Goal: Task Accomplishment & Management: Use online tool/utility

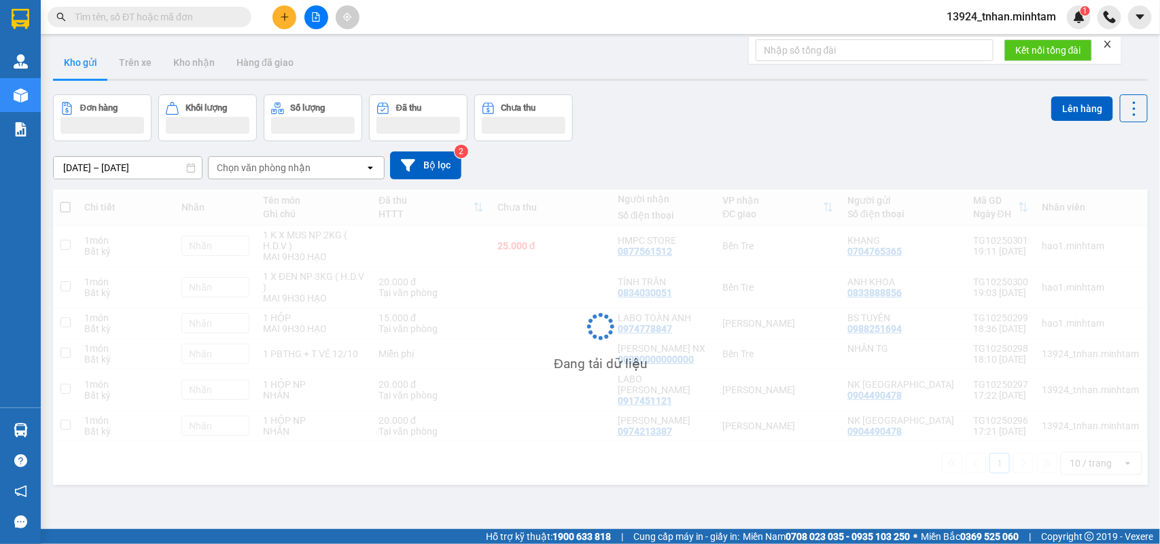
click at [205, 21] on input "text" at bounding box center [155, 17] width 160 height 15
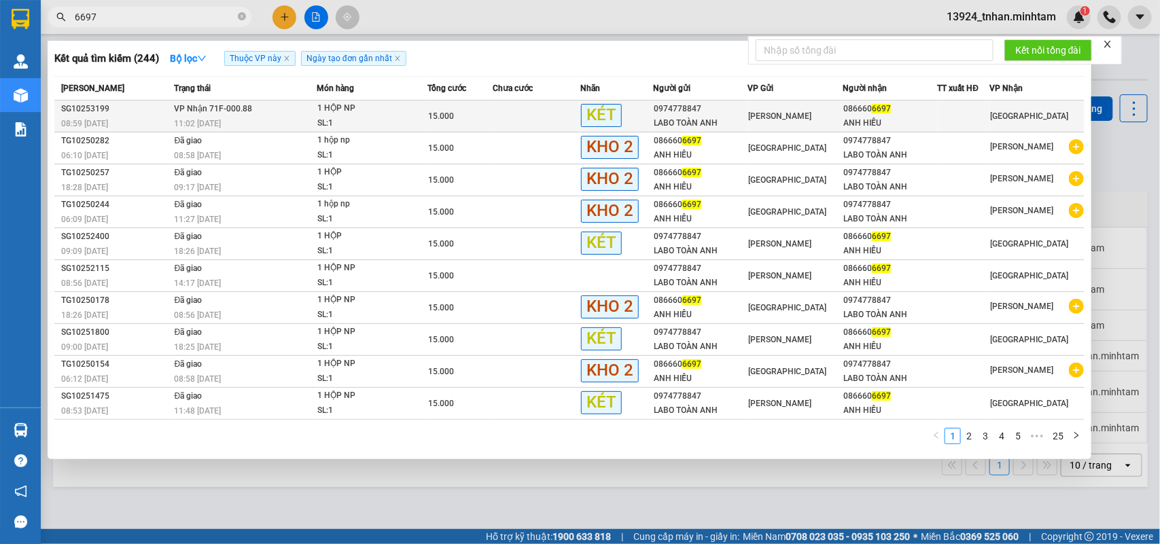
type input "6697"
click at [287, 114] on td "VP Nhận 71F-000.88 11:02 [DATE]" at bounding box center [243, 117] width 145 height 32
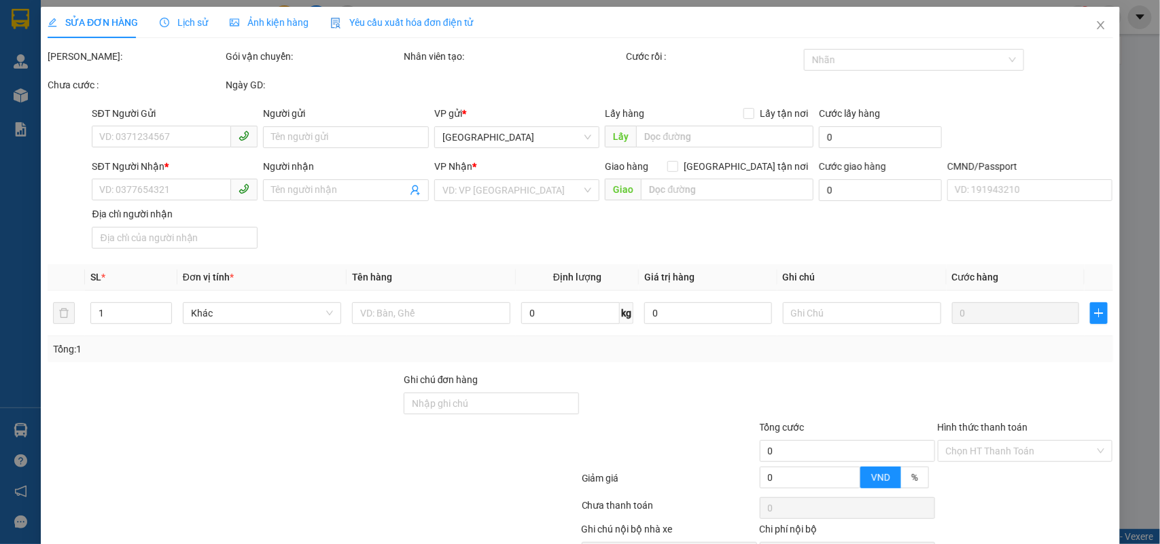
type input "0974778847"
type input "LABO TOÀN ANH"
type input "0866606697"
type input "ANH HIẾU"
type input "15.000"
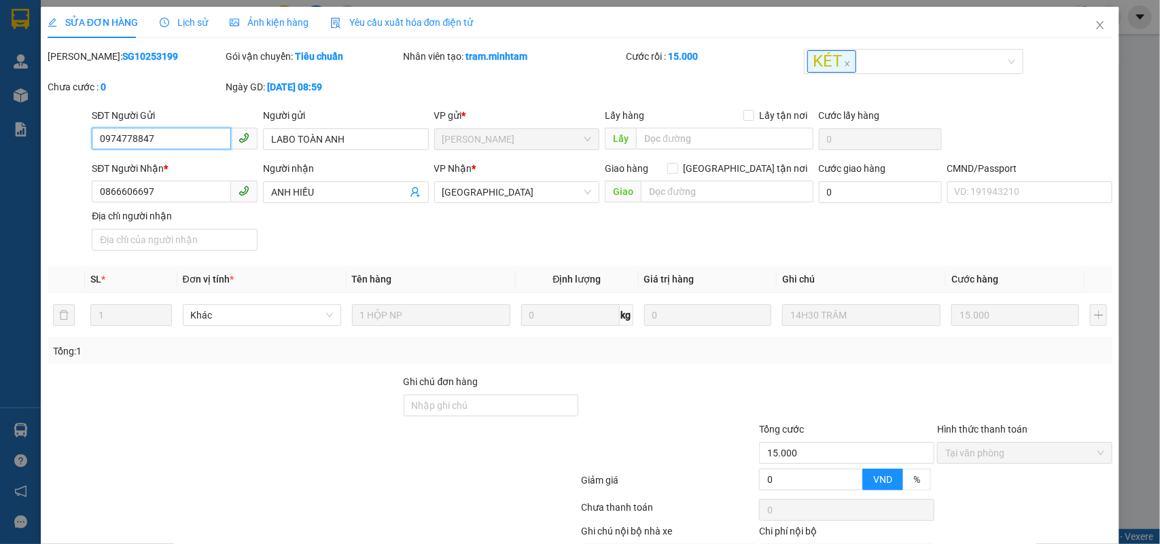
scroll to position [83, 0]
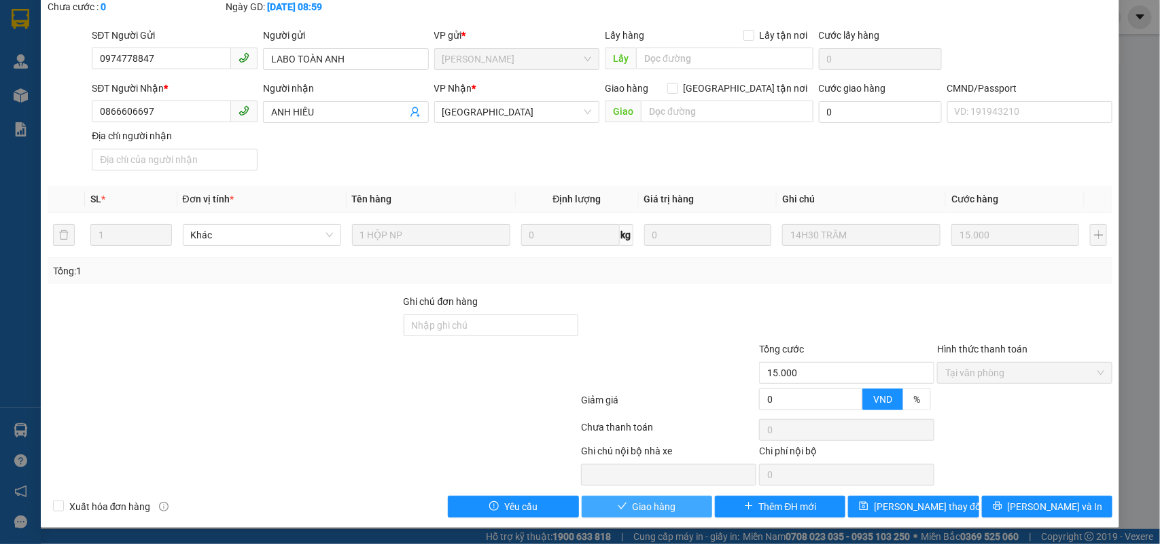
click at [673, 513] on button "Giao hàng" at bounding box center [647, 507] width 130 height 22
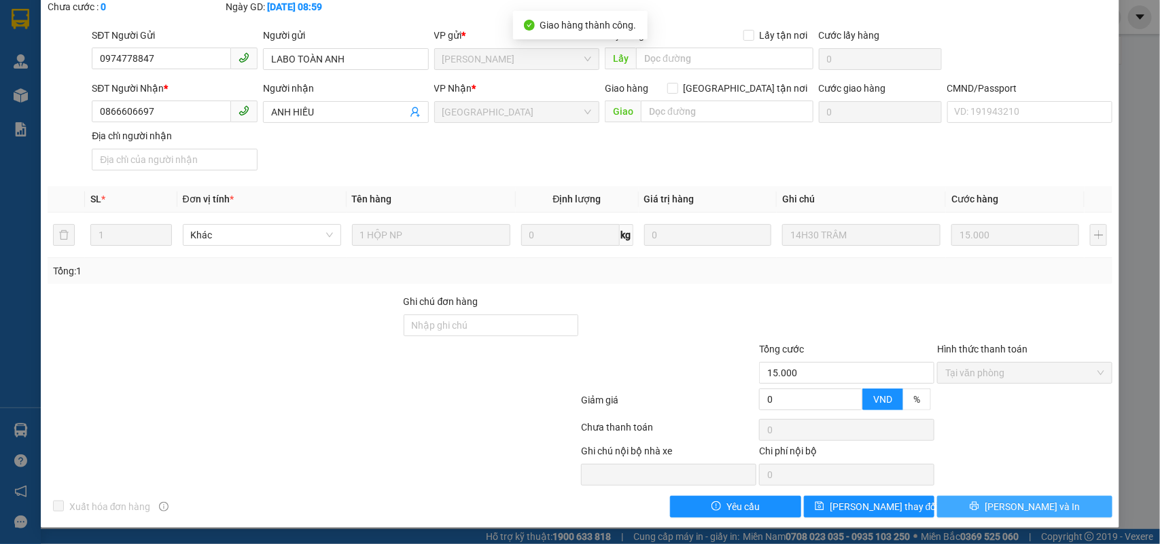
click at [979, 508] on icon "printer" at bounding box center [975, 507] width 10 height 10
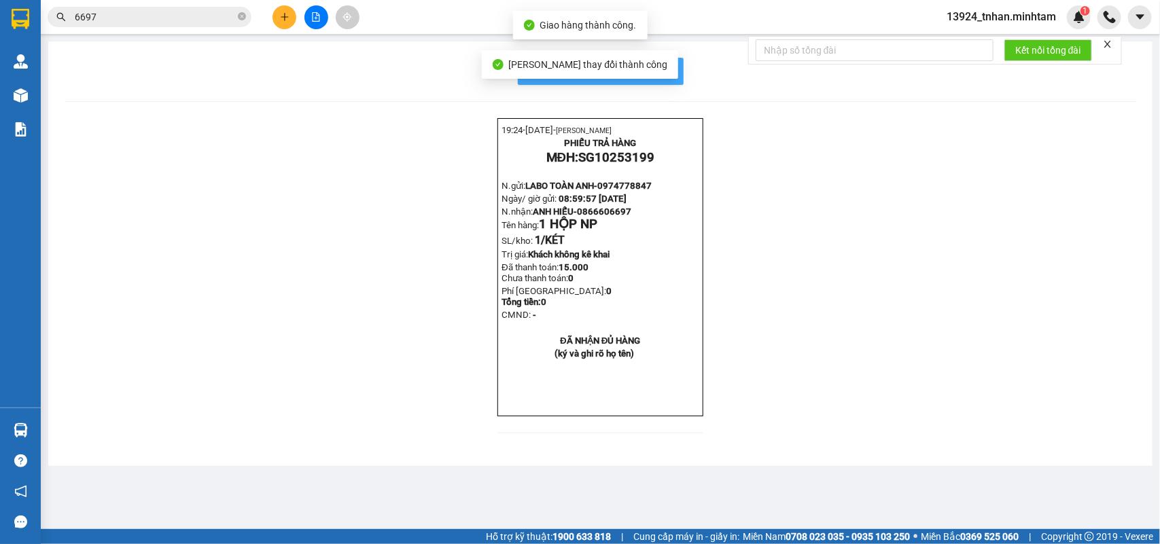
click at [678, 70] on button "In mẫu biên lai tự cấu hình" at bounding box center [601, 71] width 166 height 27
